Goal: Transaction & Acquisition: Purchase product/service

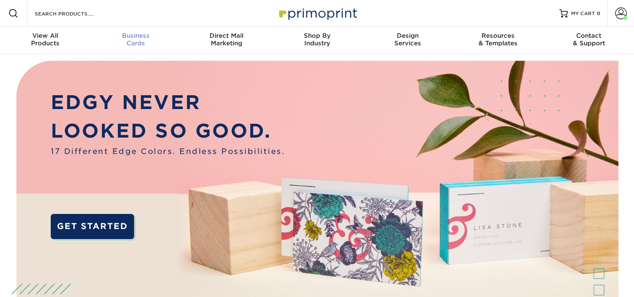
click at [141, 37] on span "Business" at bounding box center [136, 36] width 91 height 8
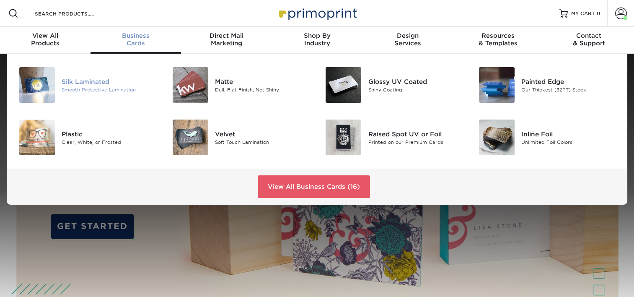
click at [93, 77] on div "Silk Laminated" at bounding box center [110, 81] width 96 height 9
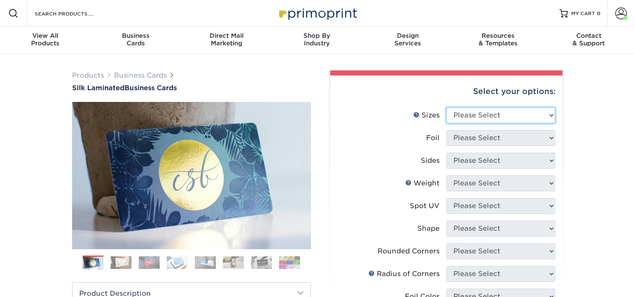
click at [481, 114] on select "Please Select 1.5" x 3.5" - Mini 1.75" x 3.5" - Mini 2" x 2" - Square 2" x 3" -…" at bounding box center [500, 115] width 109 height 16
select select "2.00x3.50"
click at [446, 107] on select "Please Select 1.5" x 3.5" - Mini 1.75" x 3.5" - Mini 2" x 2" - Square 2" x 3" -…" at bounding box center [500, 115] width 109 height 16
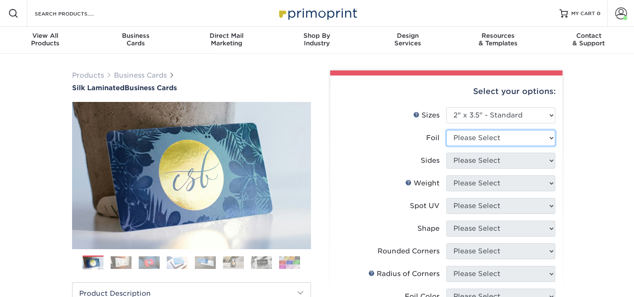
click at [485, 130] on select "Please Select Yes No" at bounding box center [500, 138] width 109 height 16
select select "0"
click at [446, 130] on select "Please Select Yes No" at bounding box center [500, 138] width 109 height 16
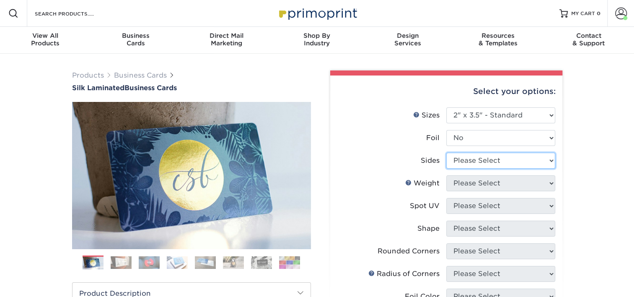
click at [479, 161] on select "Please Select Print Both Sides Print Front Only" at bounding box center [500, 161] width 109 height 16
select select "13abbda7-1d64-4f25-8bb2-c179b224825d"
click at [446, 153] on select "Please Select Print Both Sides Print Front Only" at bounding box center [500, 161] width 109 height 16
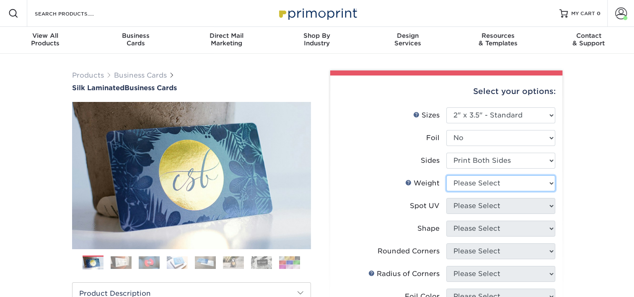
click at [477, 183] on select "Please Select 16PT" at bounding box center [500, 183] width 109 height 16
select select "16PT"
click at [446, 175] on select "Please Select 16PT" at bounding box center [500, 183] width 109 height 16
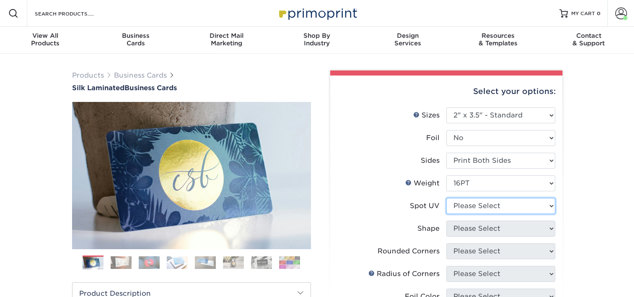
click at [480, 207] on select "Please Select No Spot UV Front and Back (Both Sides) Front Only Back Only" at bounding box center [500, 206] width 109 height 16
select select "3"
click at [446, 198] on select "Please Select No Spot UV Front and Back (Both Sides) Front Only Back Only" at bounding box center [500, 206] width 109 height 16
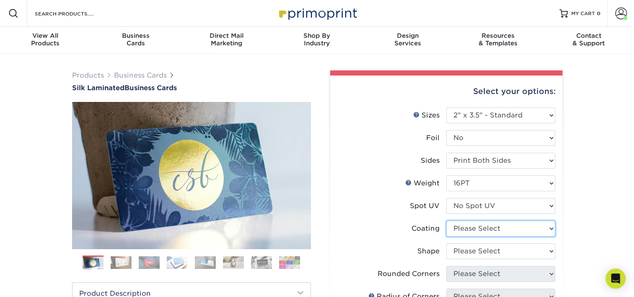
click at [476, 230] on select at bounding box center [500, 228] width 109 height 16
select select "3e7618de-abca-4bda-9f97-8b9129e913d8"
click at [446, 220] on select at bounding box center [500, 228] width 109 height 16
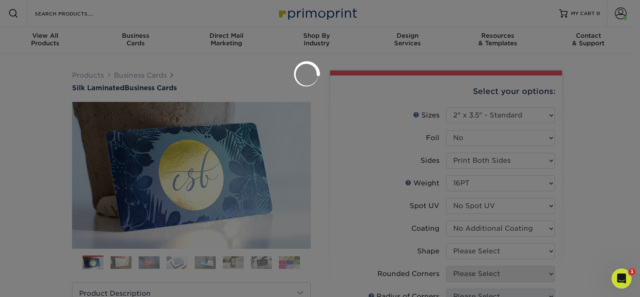
click at [483, 246] on div at bounding box center [320, 148] width 640 height 297
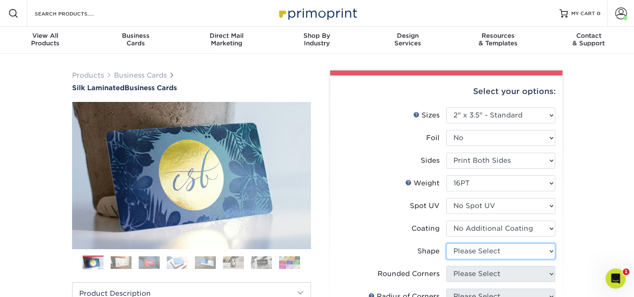
click at [480, 246] on select "Please Select Standard Oval" at bounding box center [500, 251] width 109 height 16
select select "standard"
click at [446, 243] on select "Please Select Standard Oval" at bounding box center [500, 251] width 109 height 16
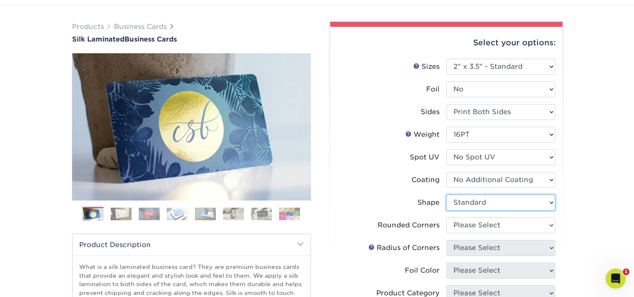
scroll to position [84, 0]
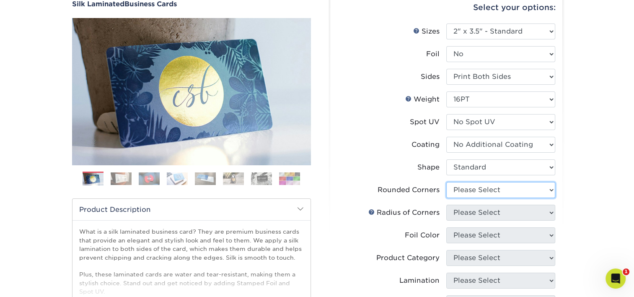
click at [484, 187] on select "Please Select Yes - Round 2 Corners Yes - Round 4 Corners No" at bounding box center [500, 190] width 109 height 16
select select "0"
click at [446, 182] on select "Please Select Yes - Round 2 Corners Yes - Round 4 Corners No" at bounding box center [500, 190] width 109 height 16
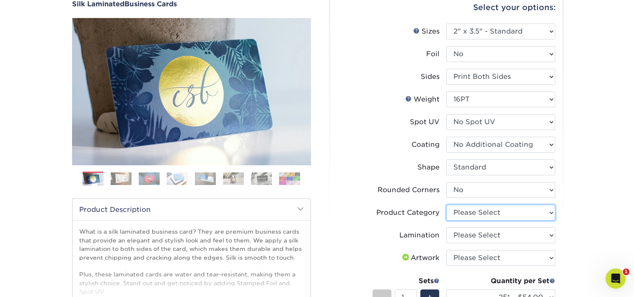
click at [483, 213] on select "Please Select Business Cards" at bounding box center [500, 213] width 109 height 16
select select "3b5148f1-0588-4f88-a218-97bcfdce65c1"
click at [446, 205] on select "Please Select Business Cards" at bounding box center [500, 213] width 109 height 16
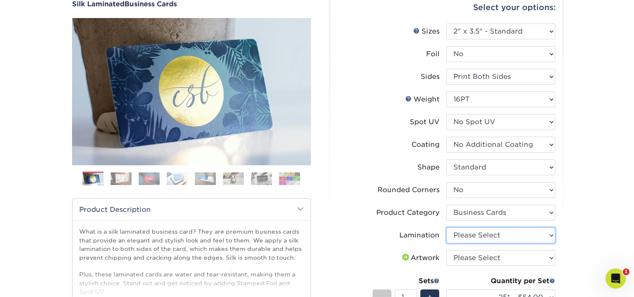
click at [484, 233] on select "Please Select Silk" at bounding box center [500, 235] width 109 height 16
select select "ccacb42f-45f7-42d3-bbd3-7c8421cf37f0"
click at [446, 227] on select "Please Select Silk" at bounding box center [500, 235] width 109 height 16
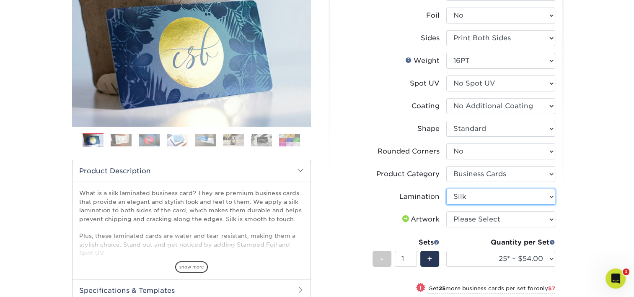
scroll to position [126, 0]
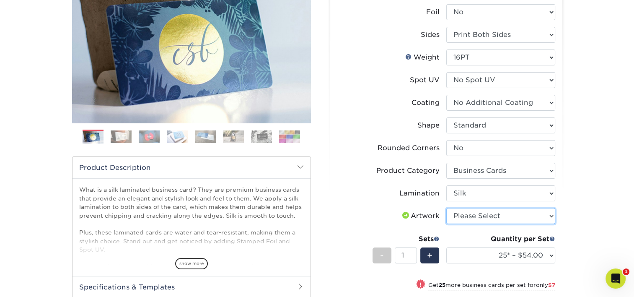
click at [493, 214] on select "Please Select I will upload files I need a design - $100" at bounding box center [500, 216] width 109 height 16
select select "upload"
click at [446, 208] on select "Please Select I will upload files I need a design - $100" at bounding box center [500, 216] width 109 height 16
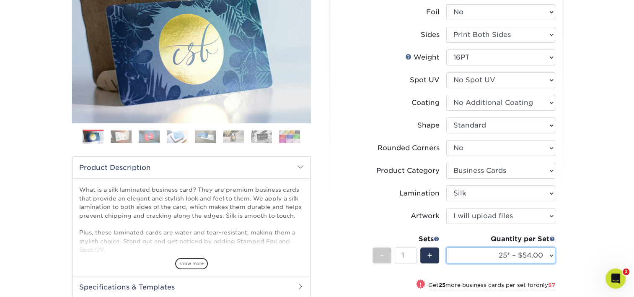
click at [491, 254] on select "25* – $54.00 50* – $61.00 75* – $68.00 100* – $75.00 250* – $82.00 500 – $86.00…" at bounding box center [500, 255] width 109 height 16
select select "100* – $75.00"
click at [446, 247] on select "25* – $54.00 50* – $61.00 75* – $68.00 100* – $75.00 250* – $82.00 500 – $86.00…" at bounding box center [500, 255] width 109 height 16
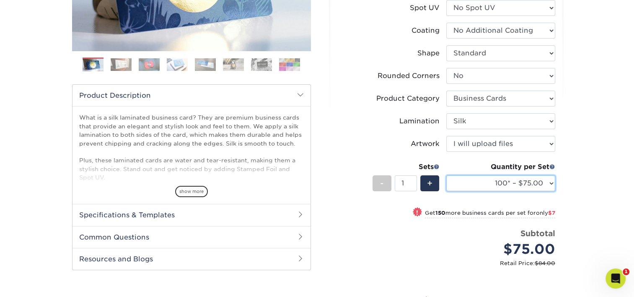
scroll to position [210, 0]
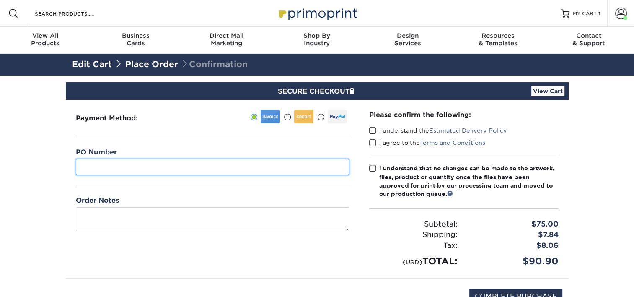
click at [187, 166] on input "text" at bounding box center [212, 167] width 273 height 16
type input "20"
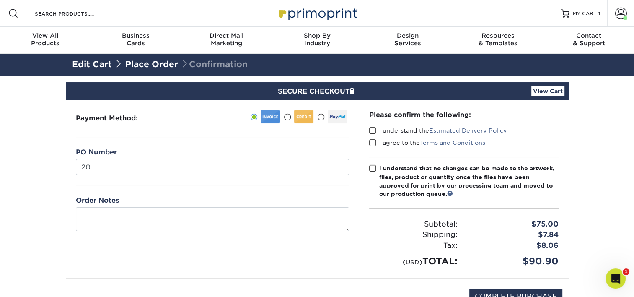
click at [369, 130] on div "Please confirm the following: I understand the Estimated Delivery Policy I agre…" at bounding box center [464, 189] width 210 height 178
click at [373, 131] on span at bounding box center [372, 131] width 7 height 8
click at [0, 0] on input "I understand the Estimated Delivery Policy" at bounding box center [0, 0] width 0 height 0
click at [373, 145] on span at bounding box center [372, 143] width 7 height 8
click at [0, 0] on input "I agree to the Terms and Conditions" at bounding box center [0, 0] width 0 height 0
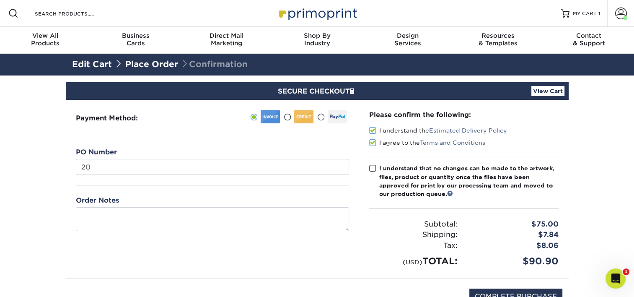
click at [374, 171] on span at bounding box center [372, 168] width 7 height 8
click at [0, 0] on input "I understand that no changes can be made to the artwork, files, product or quan…" at bounding box center [0, 0] width 0 height 0
click at [505, 289] on input "COMPLETE PURCHASE" at bounding box center [515, 296] width 93 height 16
type input "PROCESSING, PLEASE WAIT..."
